Goal: Task Accomplishment & Management: Complete application form

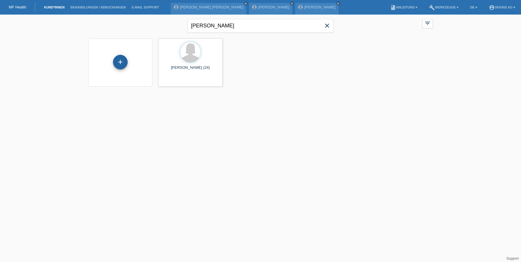
click at [119, 66] on div "+" at bounding box center [120, 62] width 14 height 10
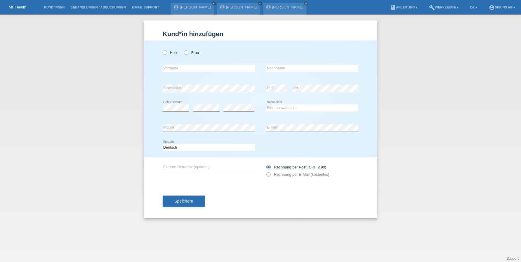
click at [184, 52] on div "Herr Frau" at bounding box center [209, 53] width 92 height 12
type input "Selenay"
type input "Kacir"
select select "TR"
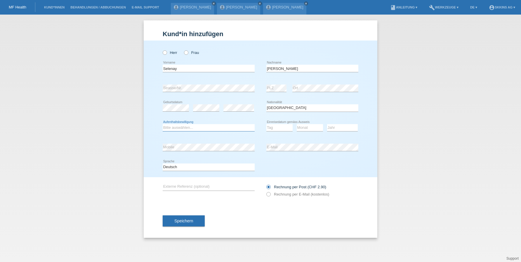
select select "C"
select select "07"
click at [306, 131] on icon at bounding box center [310, 131] width 26 height 0
select select "04"
select select "2000"
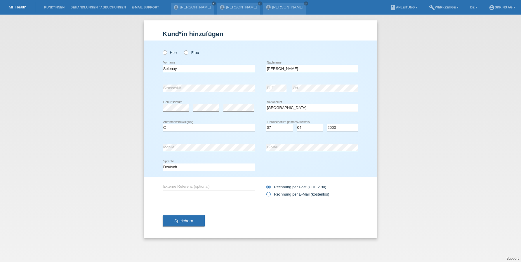
click at [265, 191] on icon at bounding box center [265, 191] width 0 height 0
click at [270, 194] on input "Rechnung per E-Mail (kostenlos)" at bounding box center [268, 195] width 4 height 7
radio input "true"
click at [199, 220] on button "Speichern" at bounding box center [184, 221] width 42 height 11
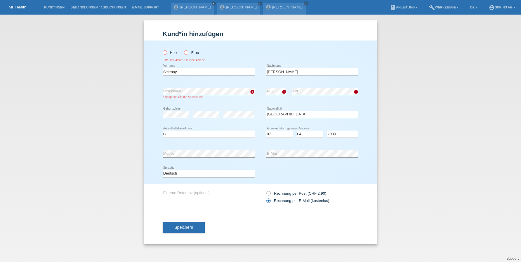
click at [183, 50] on icon at bounding box center [183, 50] width 0 height 0
click at [185, 53] on input "Frau" at bounding box center [186, 52] width 4 height 4
radio input "true"
click at [193, 227] on span "Speichern" at bounding box center [183, 227] width 19 height 5
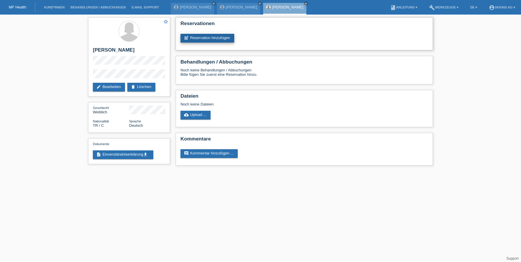
click at [205, 39] on link "post_add Reservation hinzufügen" at bounding box center [207, 38] width 54 height 9
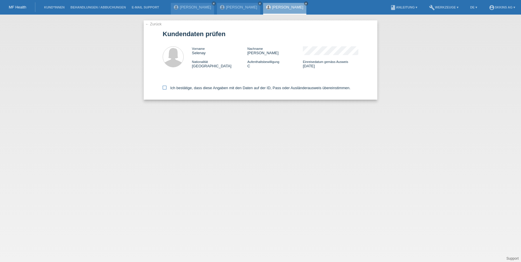
click at [163, 90] on icon at bounding box center [165, 88] width 4 height 4
click at [163, 90] on input "Ich bestätige, dass diese Angaben mit den Daten auf der ID, Pass oder Ausländer…" at bounding box center [165, 88] width 4 height 4
checkbox input "true"
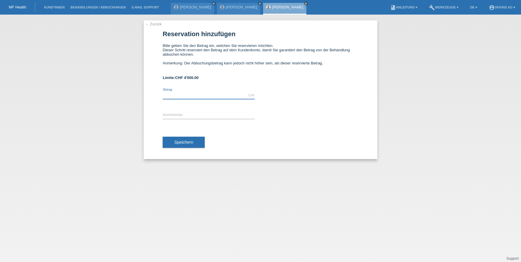
click at [185, 95] on input "text" at bounding box center [209, 95] width 92 height 7
type input "4000.00"
click at [178, 114] on input "text" at bounding box center [209, 115] width 92 height 7
type input "Behandlungen"
click at [189, 143] on span "Speichern" at bounding box center [183, 142] width 19 height 5
